Goal: Task Accomplishment & Management: Use online tool/utility

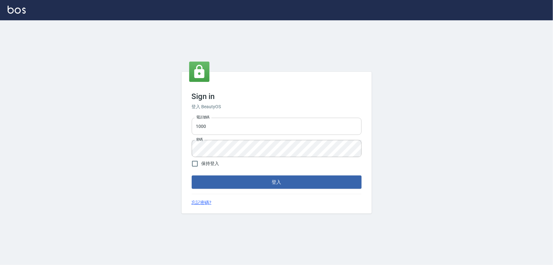
click at [225, 129] on input "1000" at bounding box center [277, 126] width 170 height 17
type input "0966106859"
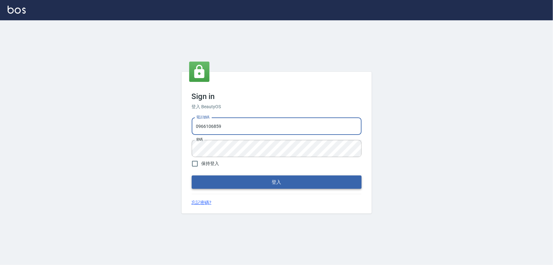
click at [260, 176] on button "登入" at bounding box center [277, 181] width 170 height 13
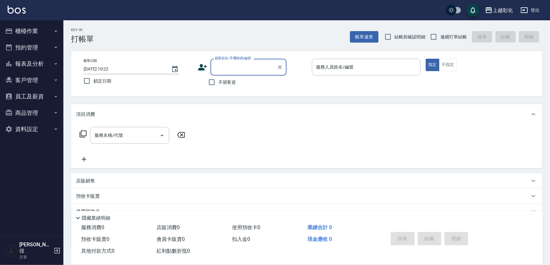
click at [39, 36] on button "櫃檯作業" at bounding box center [32, 31] width 58 height 16
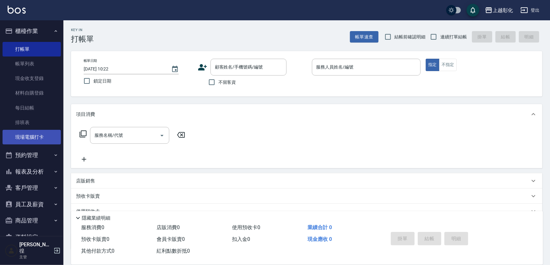
click at [43, 131] on link "現場電腦打卡" at bounding box center [32, 137] width 58 height 15
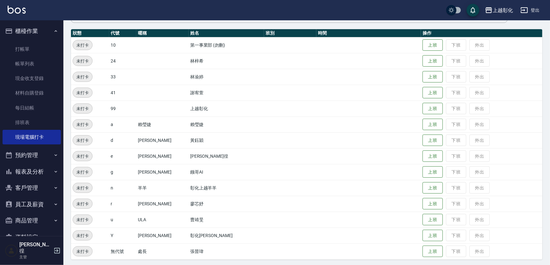
scroll to position [67, 0]
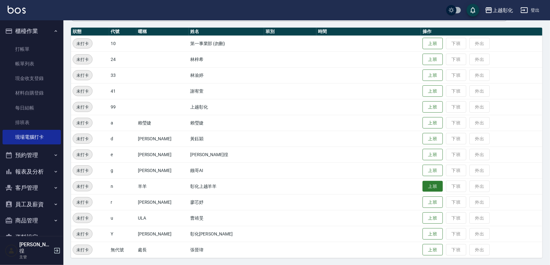
click at [422, 183] on button "上班" at bounding box center [432, 186] width 20 height 11
drag, startPoint x: 239, startPoint y: 219, endPoint x: 236, endPoint y: 215, distance: 4.1
click at [236, 216] on td "曹靖旻" at bounding box center [226, 218] width 75 height 16
drag, startPoint x: 236, startPoint y: 215, endPoint x: 426, endPoint y: 124, distance: 210.7
click at [426, 124] on button "上班" at bounding box center [432, 122] width 20 height 11
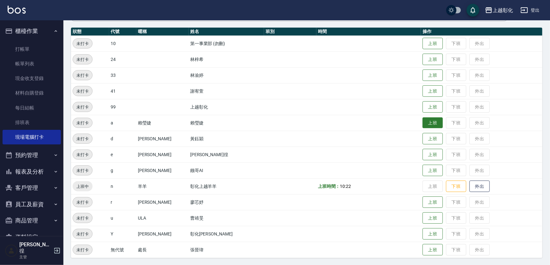
click at [426, 124] on button "上班" at bounding box center [432, 122] width 20 height 11
click at [428, 89] on button "上班" at bounding box center [432, 91] width 20 height 11
